Goal: Task Accomplishment & Management: Complete application form

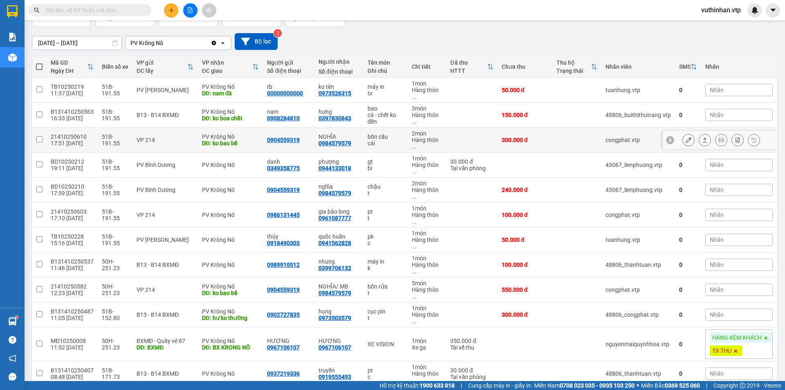
scroll to position [123, 0]
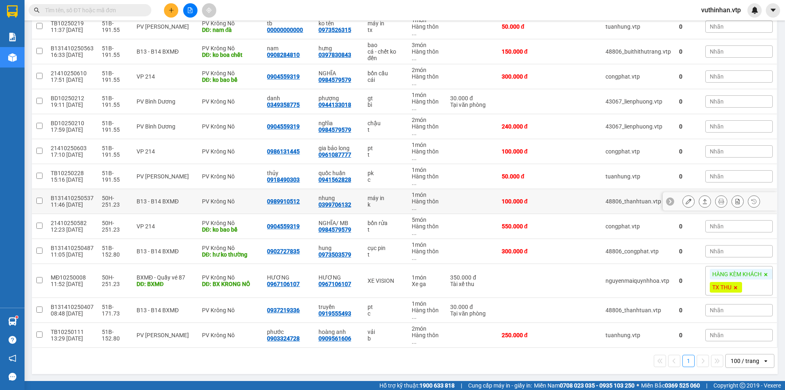
click at [364, 201] on td "máy in k" at bounding box center [386, 201] width 44 height 25
checkbox input "true"
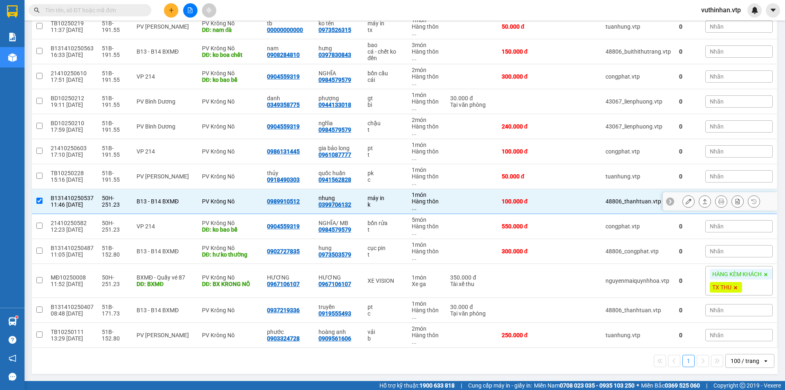
click at [683, 201] on button at bounding box center [688, 201] width 11 height 14
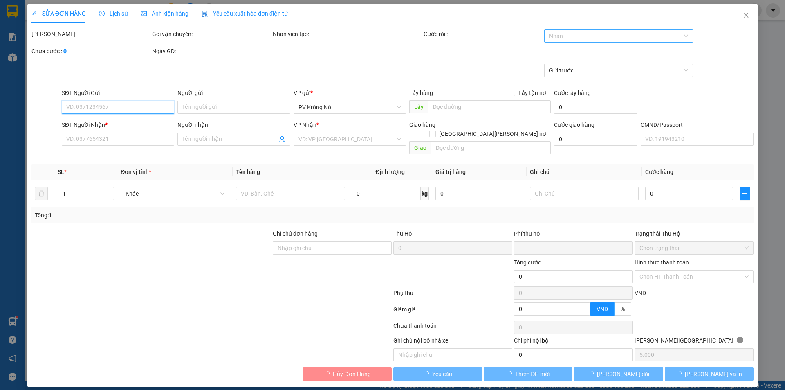
type input "5.000"
drag, startPoint x: 589, startPoint y: 34, endPoint x: 592, endPoint y: 50, distance: 16.2
click at [591, 34] on div at bounding box center [614, 36] width 137 height 10
type input "0989910512"
type input "0399706132"
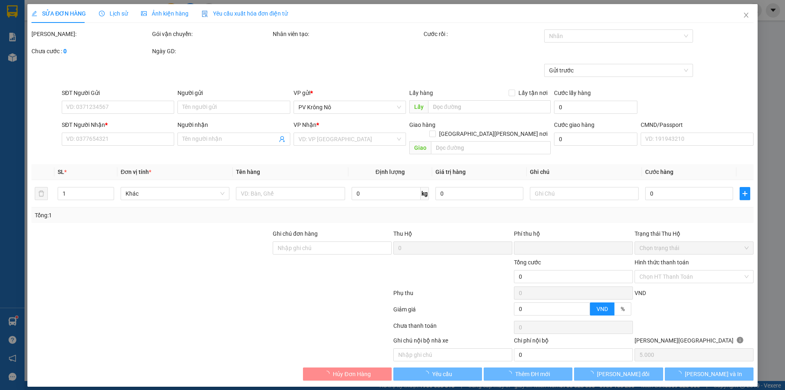
type input "nhung"
type input "0"
type input "100.000"
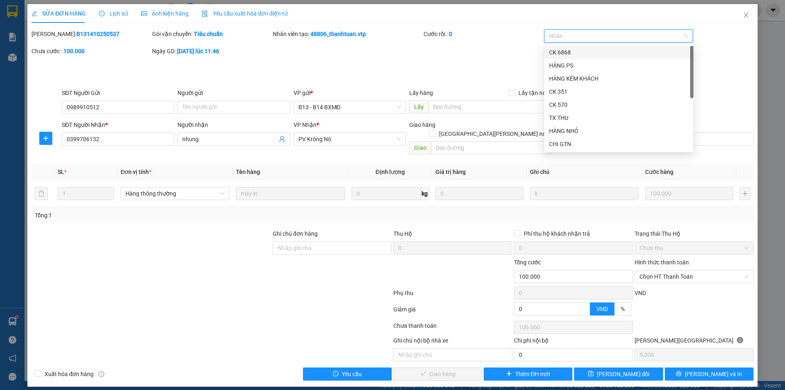
click at [572, 51] on div "CK 6868" at bounding box center [618, 52] width 139 height 9
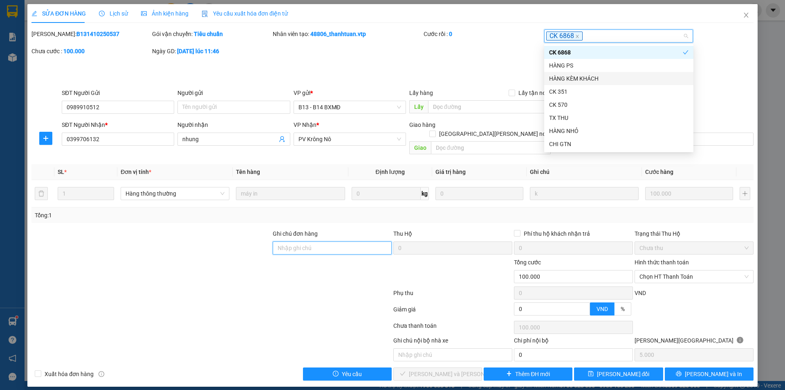
click at [317, 241] on input "Ghi chú đơn hàng" at bounding box center [332, 247] width 119 height 13
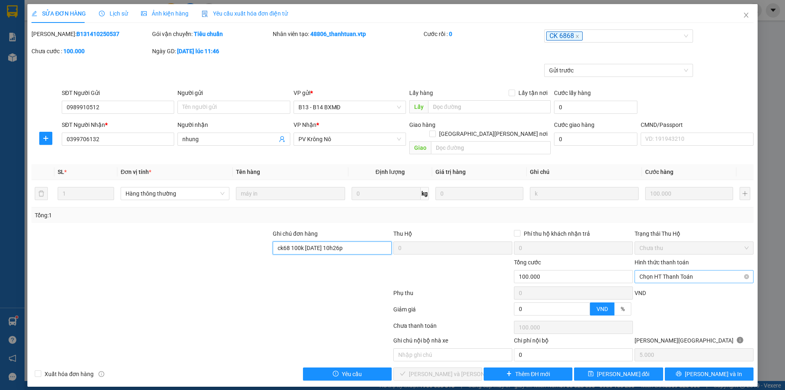
drag, startPoint x: 670, startPoint y: 272, endPoint x: 686, endPoint y: 281, distance: 18.3
click at [671, 272] on span "Chọn HT Thanh Toán" at bounding box center [694, 276] width 109 height 12
type input "ck68 100k [DATE] 10h26p"
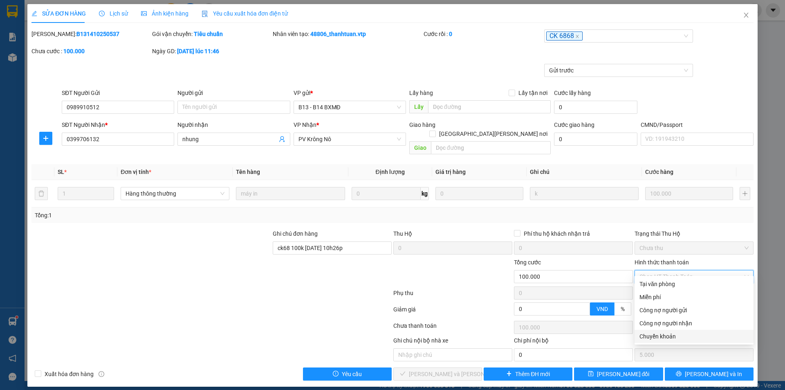
click at [665, 334] on div "Chuyển khoản" at bounding box center [694, 336] width 109 height 9
type input "0"
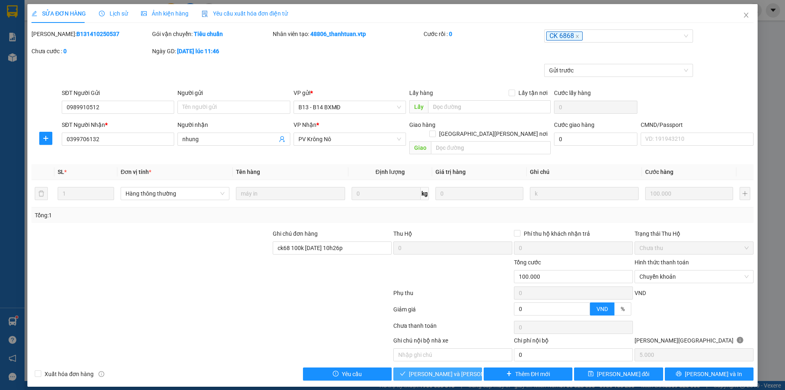
click at [451, 369] on span "[PERSON_NAME] và [PERSON_NAME] hàng" at bounding box center [464, 373] width 110 height 9
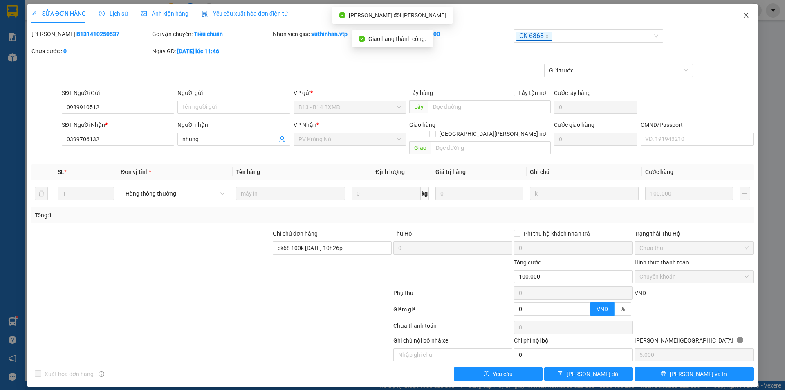
click at [753, 16] on span "Close" at bounding box center [746, 15] width 23 height 23
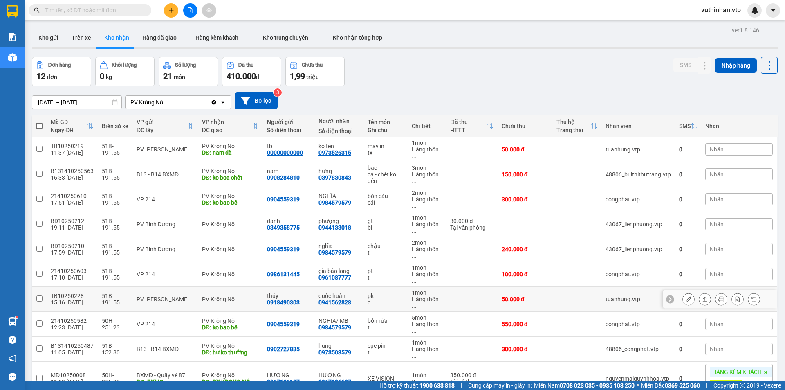
click at [387, 301] on div "c" at bounding box center [386, 302] width 36 height 7
checkbox input "true"
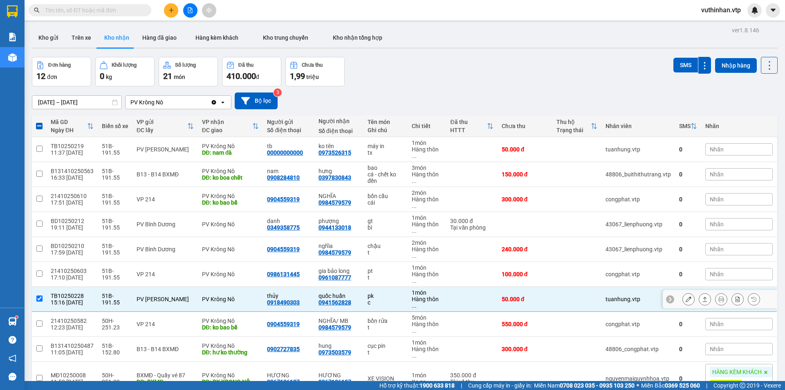
click at [702, 299] on icon at bounding box center [705, 299] width 6 height 6
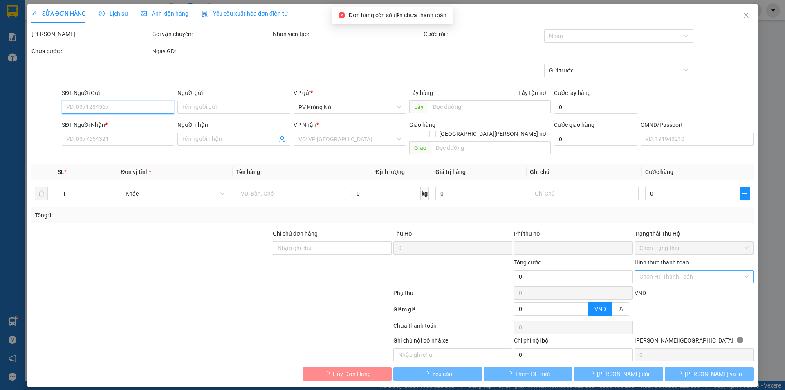
type input "2.500"
click at [681, 270] on div "Chọn HT Thanh Toán" at bounding box center [694, 276] width 119 height 13
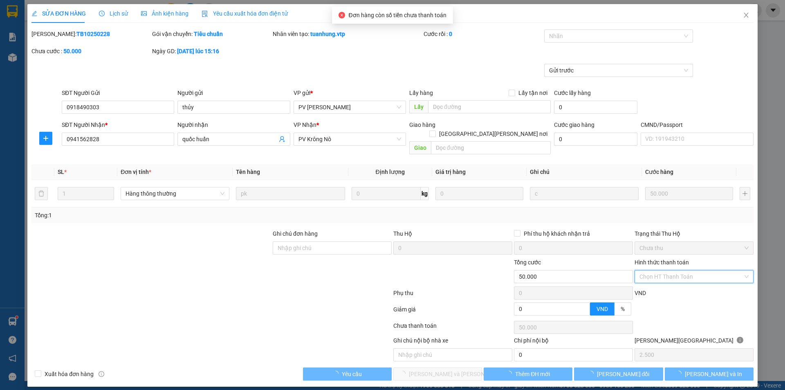
type input "0918490303"
type input "thủy"
type input "0941562828"
type input "quốc huấn"
type input "0"
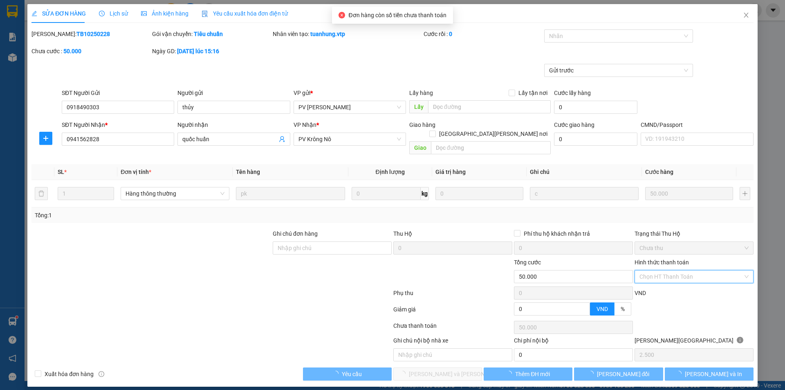
type input "50.000"
click at [660, 284] on div "Tại văn phòng" at bounding box center [694, 283] width 109 height 9
type input "0"
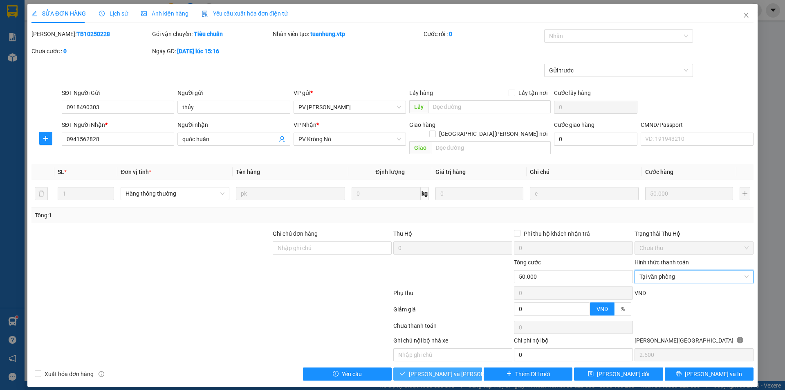
click at [440, 369] on span "[PERSON_NAME] và [PERSON_NAME] hàng" at bounding box center [464, 373] width 110 height 9
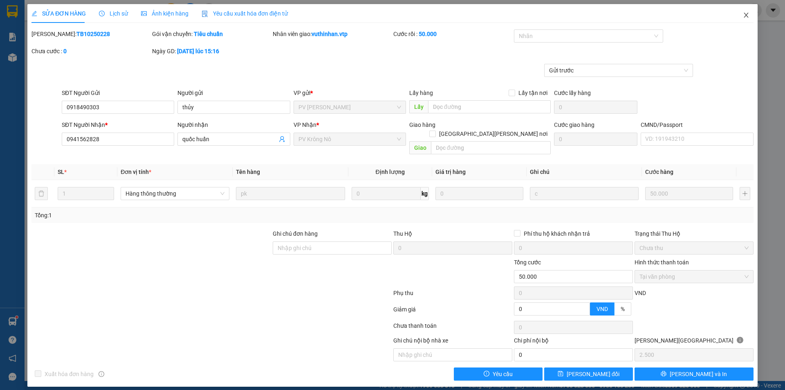
click at [748, 16] on icon "close" at bounding box center [746, 15] width 7 height 7
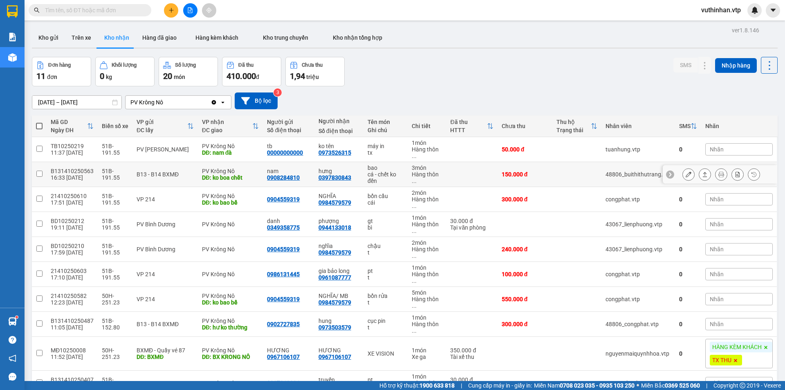
click at [374, 177] on div "cá - chết ko đền" at bounding box center [386, 177] width 36 height 13
checkbox input "true"
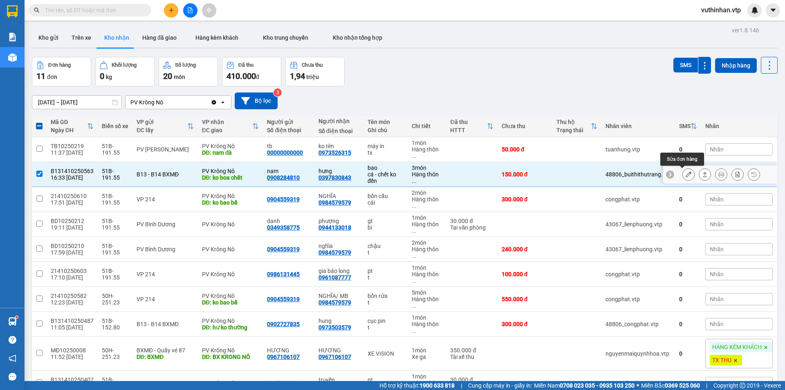
click at [685, 174] on button at bounding box center [688, 174] width 11 height 14
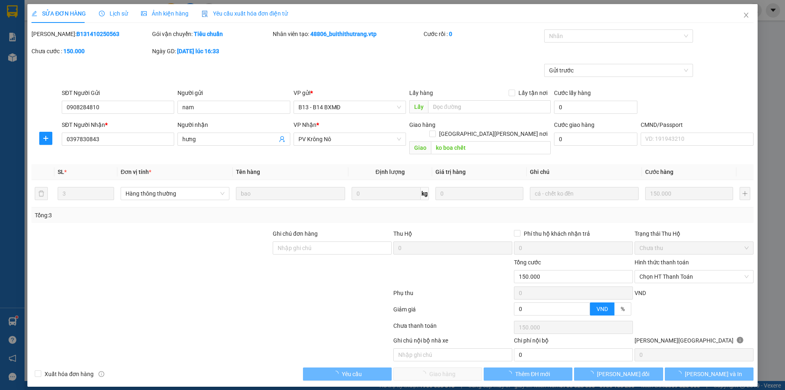
type input "0908284810"
type input "nam"
type input "0397830843"
type input "hưng"
type input "ko boa chết"
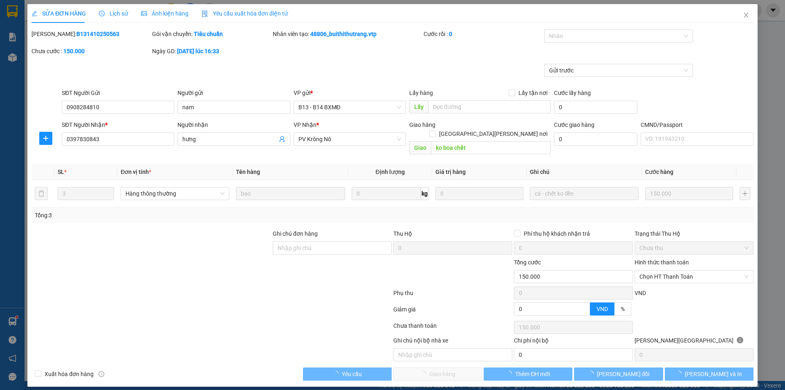
type input "0"
type input "150.000"
type input "7.500"
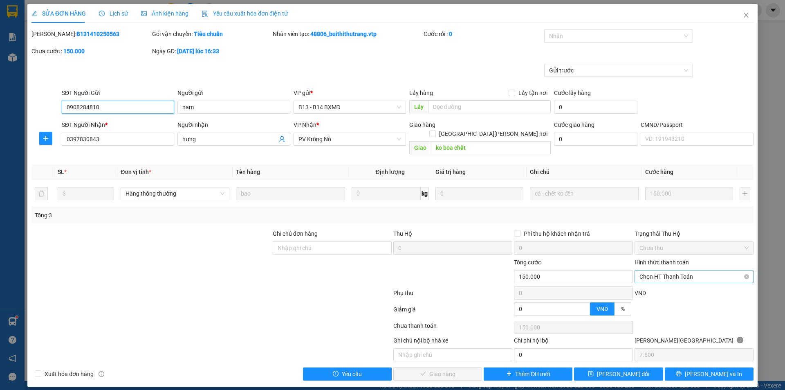
click at [681, 270] on span "Chọn HT Thanh Toán" at bounding box center [694, 276] width 109 height 12
click at [680, 282] on div "Tại văn phòng" at bounding box center [694, 283] width 109 height 9
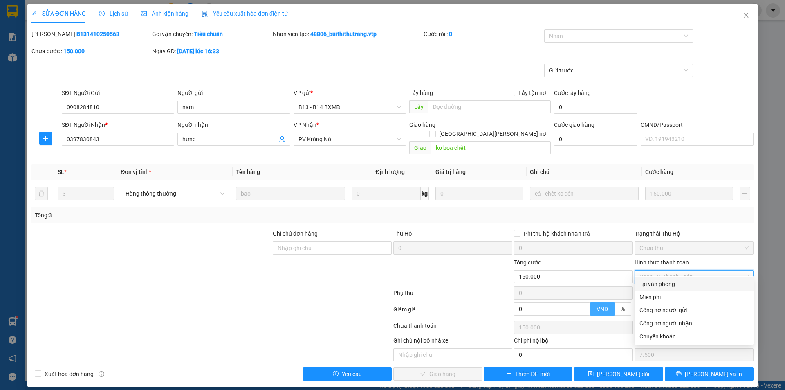
type input "0"
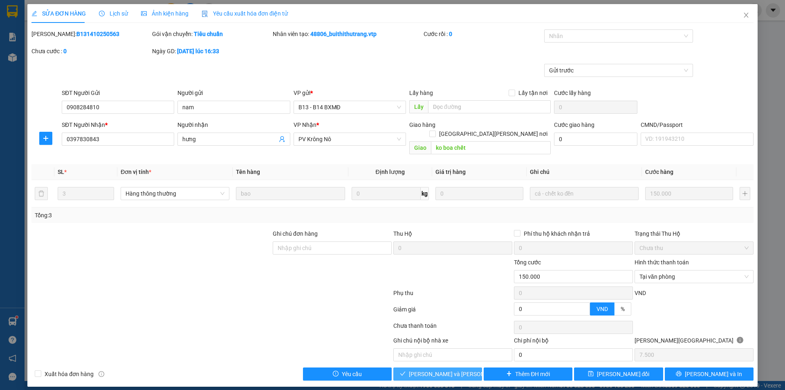
click at [443, 369] on span "[PERSON_NAME] và [PERSON_NAME] hàng" at bounding box center [464, 373] width 110 height 9
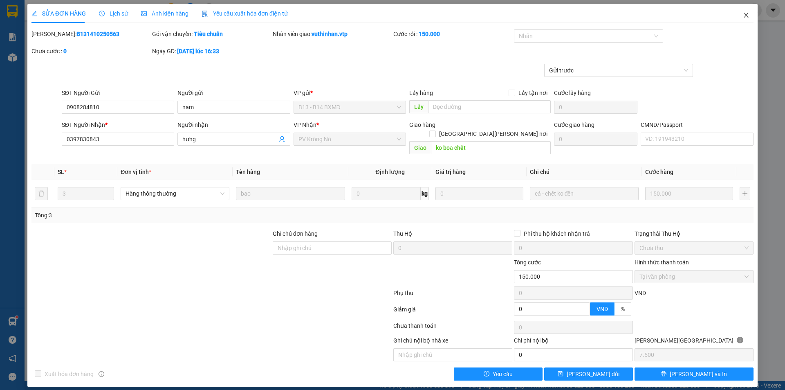
click at [750, 16] on span "Close" at bounding box center [746, 15] width 23 height 23
